Goal: Transaction & Acquisition: Purchase product/service

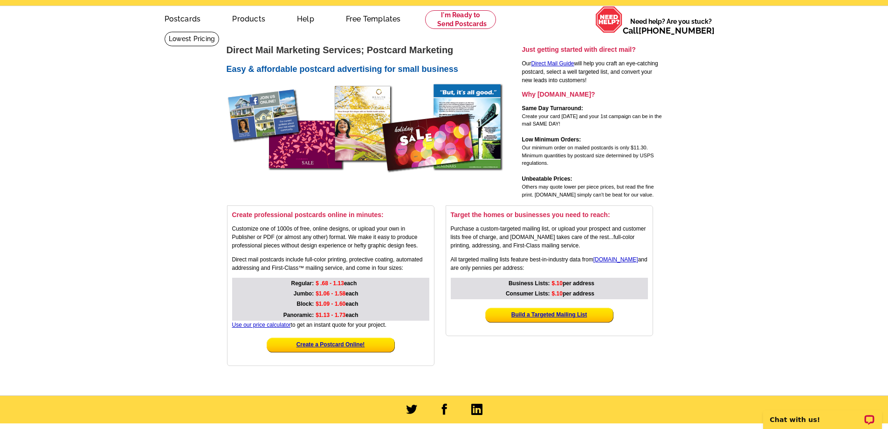
scroll to position [140, 0]
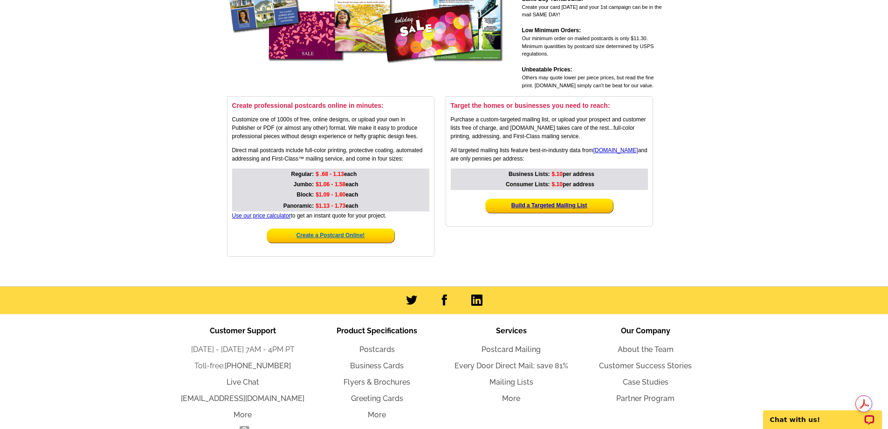
click at [325, 237] on strong "Create a Postcard Online!" at bounding box center [331, 235] width 69 height 7
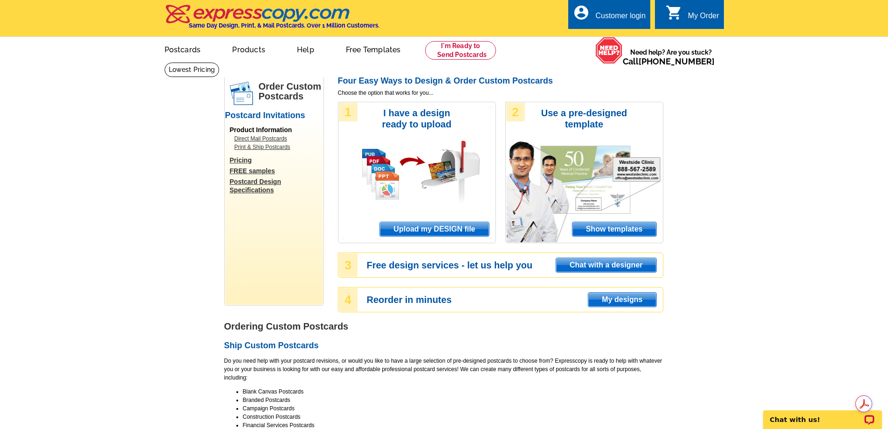
click at [613, 232] on span "Show templates" at bounding box center [615, 229] width 84 height 14
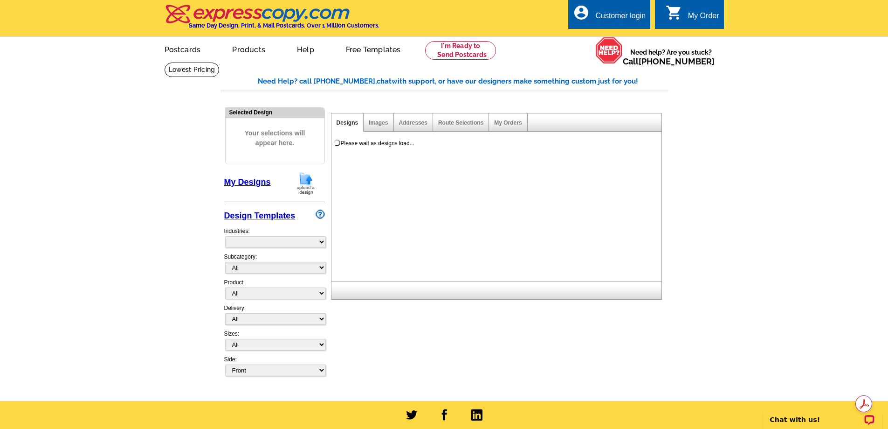
select select "971"
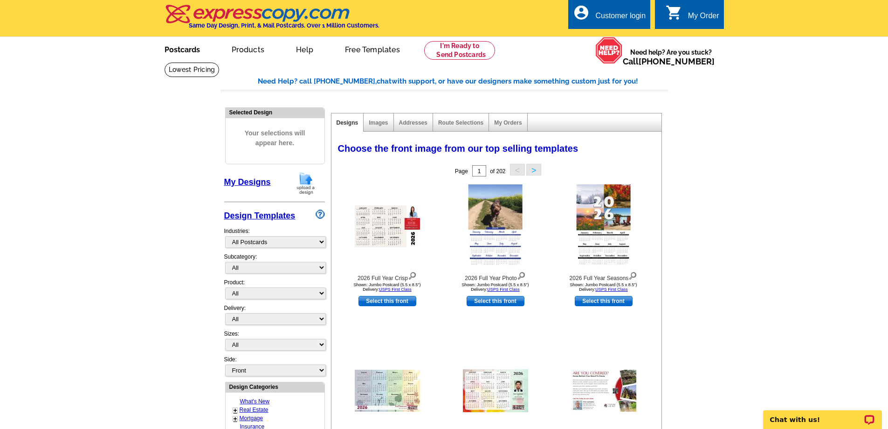
click at [196, 50] on link "Postcards" at bounding box center [182, 49] width 65 height 22
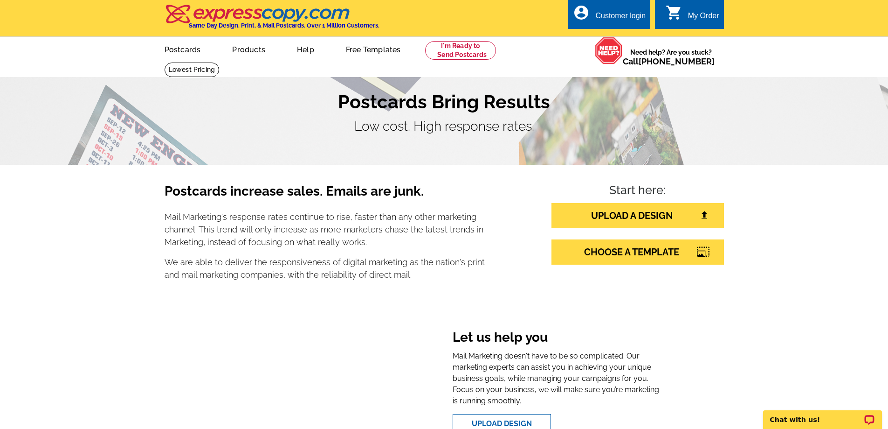
click at [582, 18] on icon "account_circle" at bounding box center [581, 12] width 17 height 17
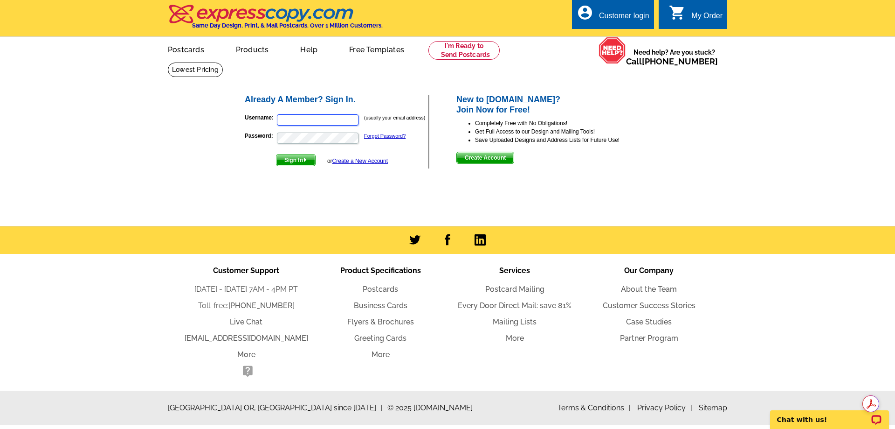
type input "[EMAIL_ADDRESS][DOMAIN_NAME]"
click at [289, 163] on span "Sign In" at bounding box center [296, 159] width 39 height 11
